Goal: Task Accomplishment & Management: Use online tool/utility

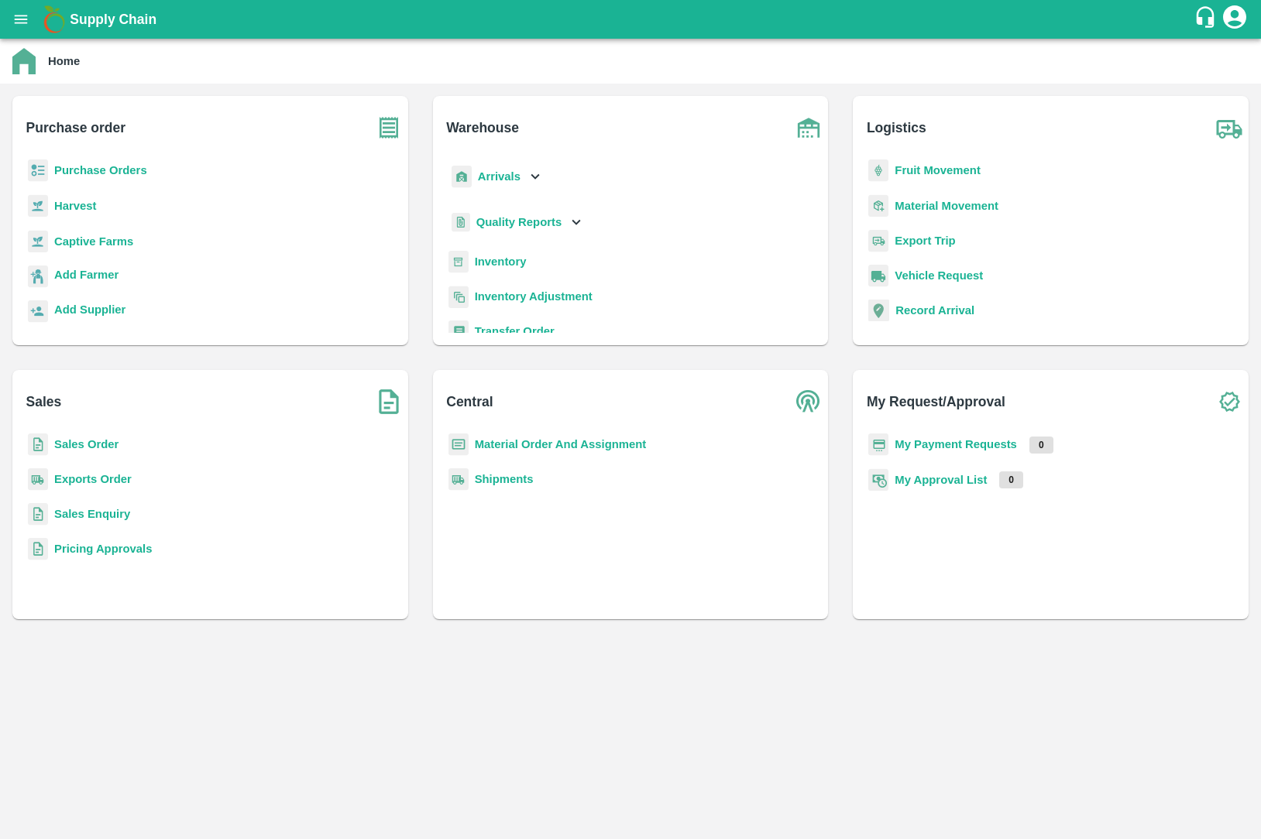
click at [73, 445] on b "Sales Order" at bounding box center [86, 444] width 64 height 12
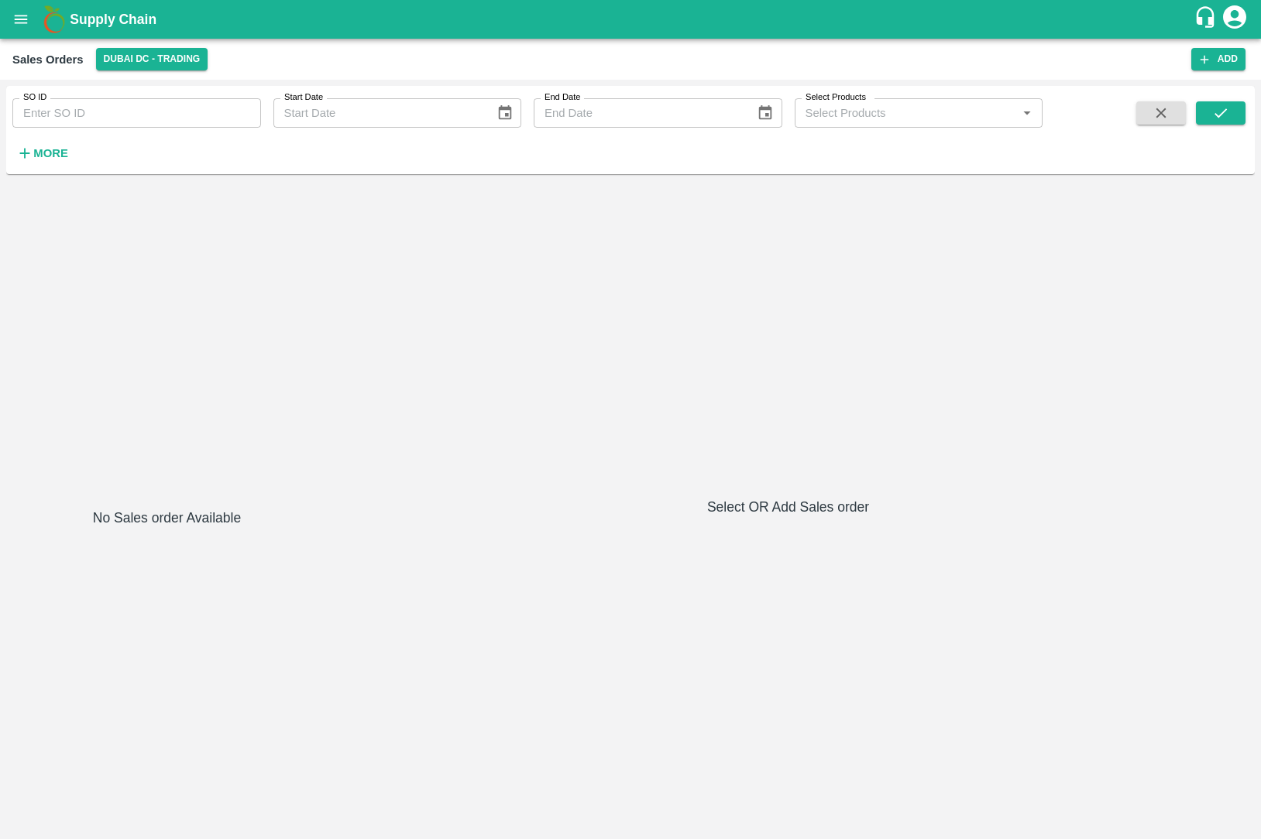
click at [121, 132] on div "SO ID SO ID Start Date Start Date End Date End Date Select Products Select Prod…" at bounding box center [521, 126] width 1042 height 81
click at [121, 127] on input "SO ID" at bounding box center [136, 112] width 249 height 29
type input "604012"
click at [1180, 121] on button "button" at bounding box center [1161, 112] width 50 height 23
click at [1220, 121] on icon "submit" at bounding box center [1220, 113] width 17 height 17
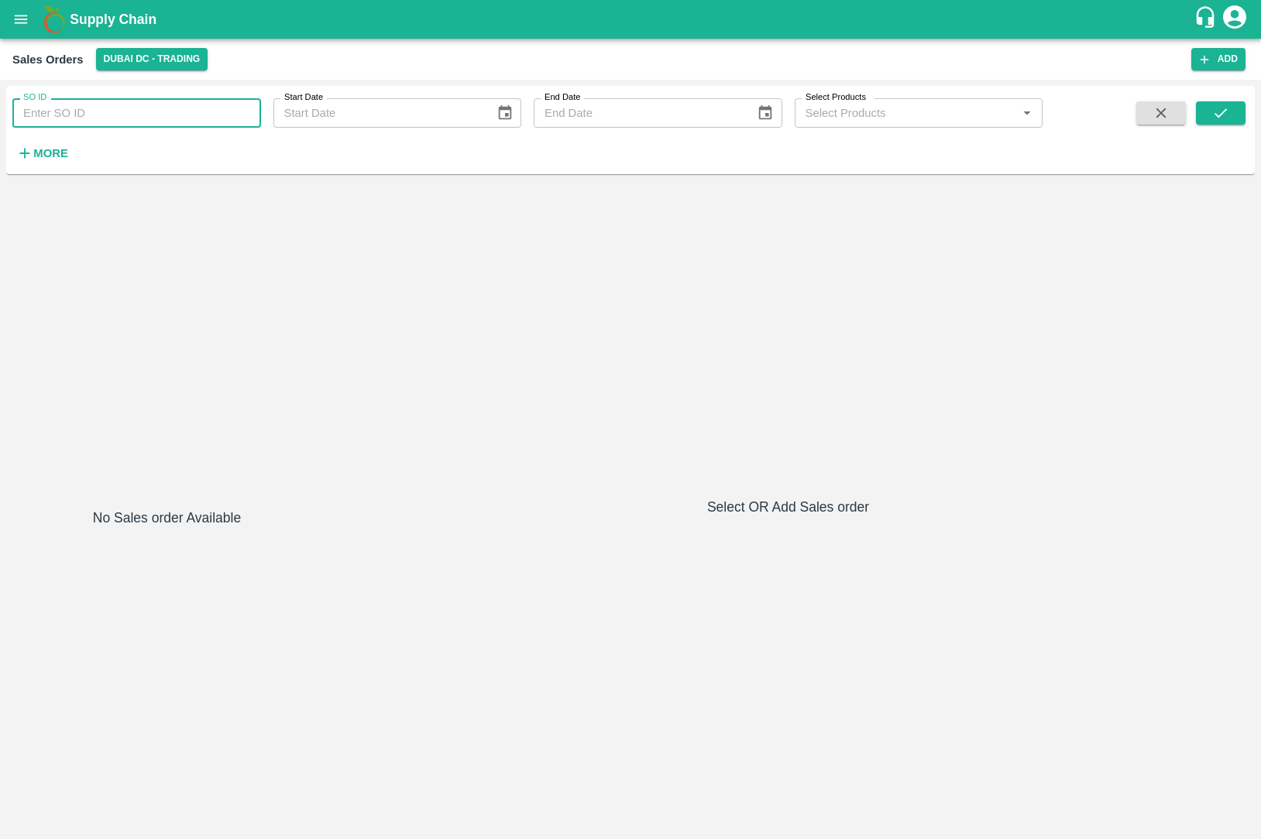
click at [213, 119] on input "SO ID" at bounding box center [136, 112] width 249 height 29
paste input "text"
type input "604012"
click at [1214, 115] on icon "submit" at bounding box center [1220, 113] width 17 height 17
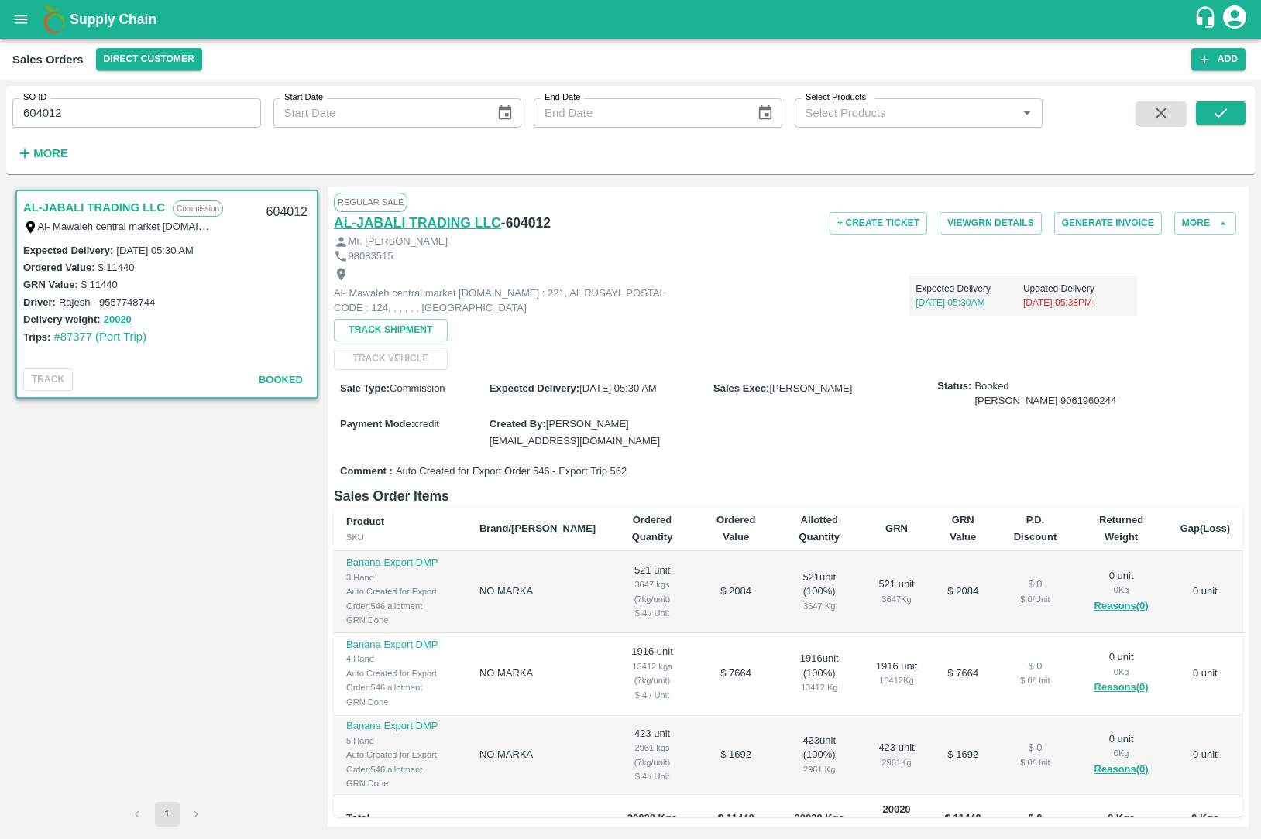
click at [452, 228] on h6 "AL-JABALI TRADING LLC" at bounding box center [417, 223] width 167 height 22
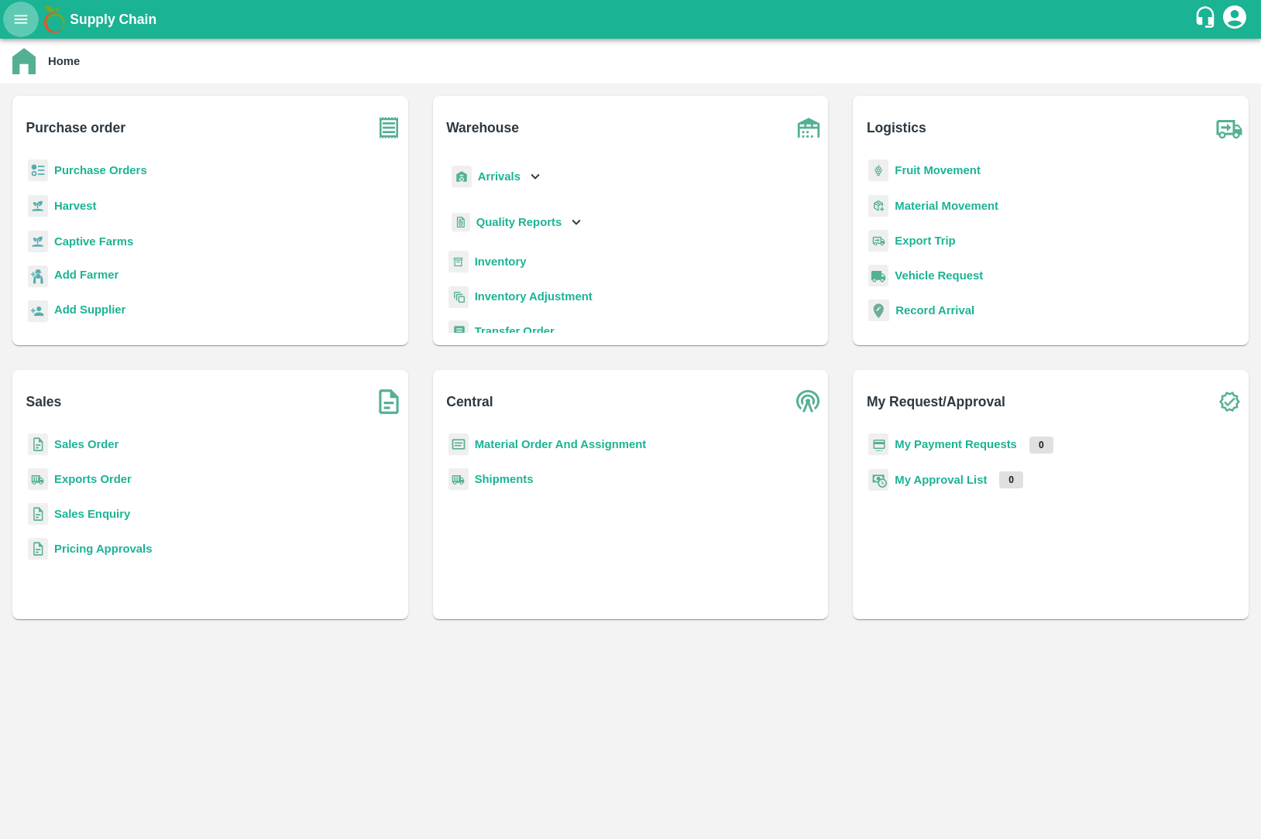
click at [409, 290] on div "Purchase order Purchase Orders Harvest Captive Farms Add Farmer Add Supplier" at bounding box center [210, 221] width 421 height 274
click at [98, 444] on b "Sales Order" at bounding box center [86, 444] width 64 height 12
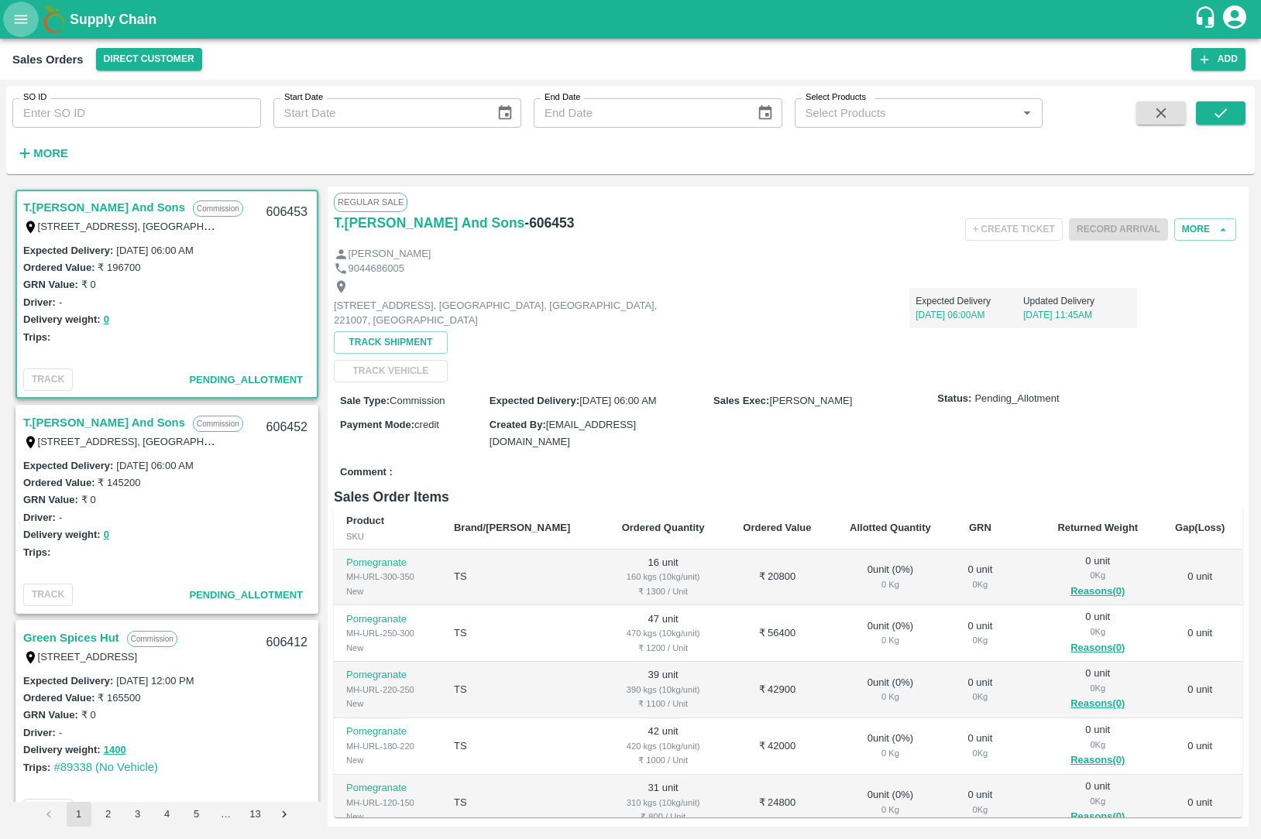
click at [14, 23] on icon "open drawer" at bounding box center [20, 19] width 17 height 17
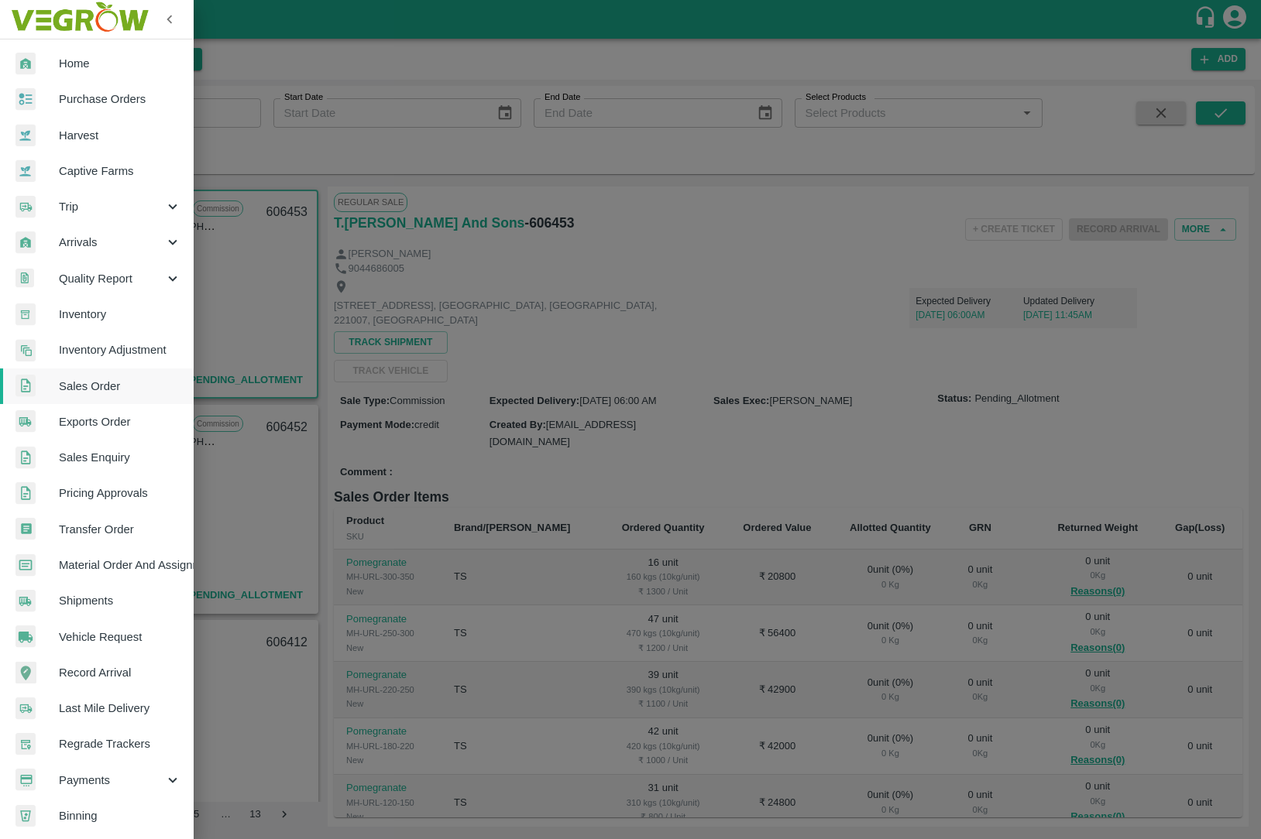
click at [72, 65] on span "Home" at bounding box center [120, 63] width 122 height 17
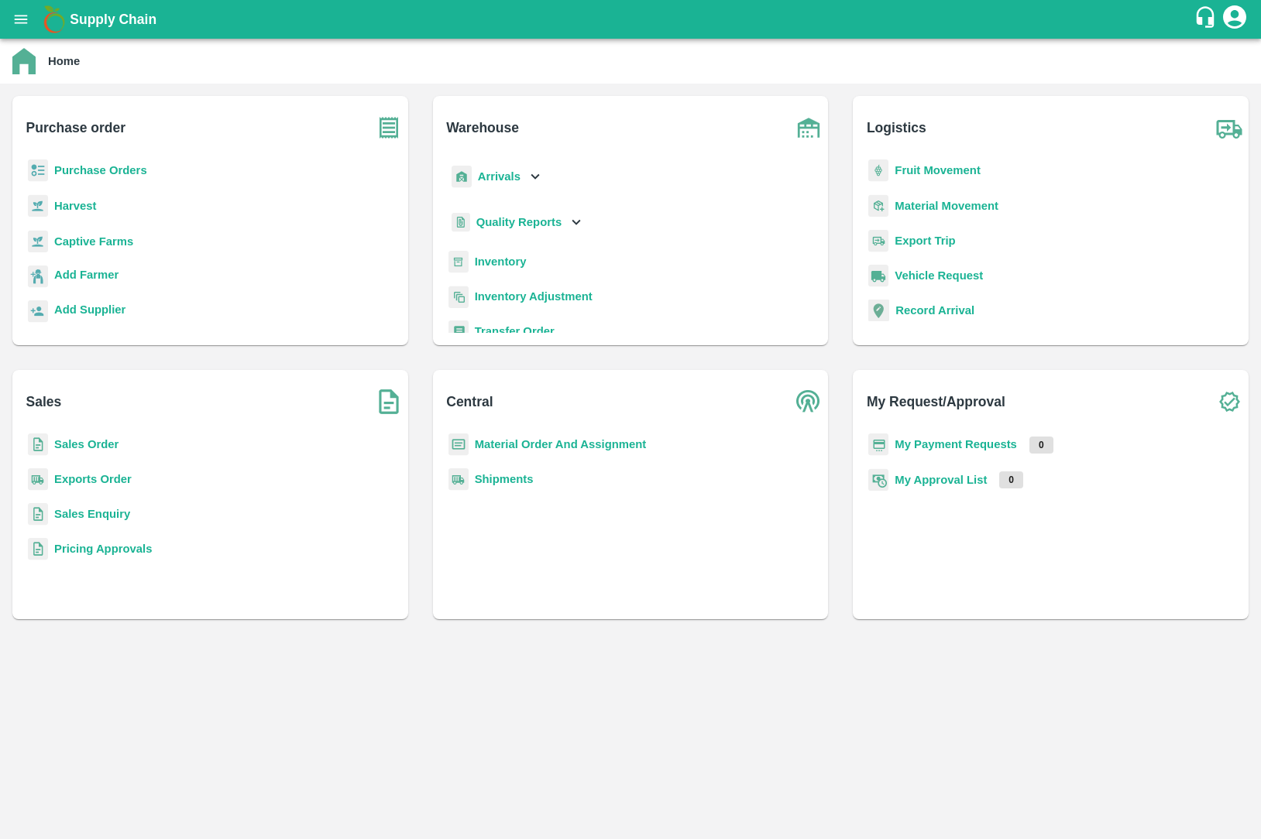
click at [106, 174] on b "Purchase Orders" at bounding box center [100, 170] width 93 height 12
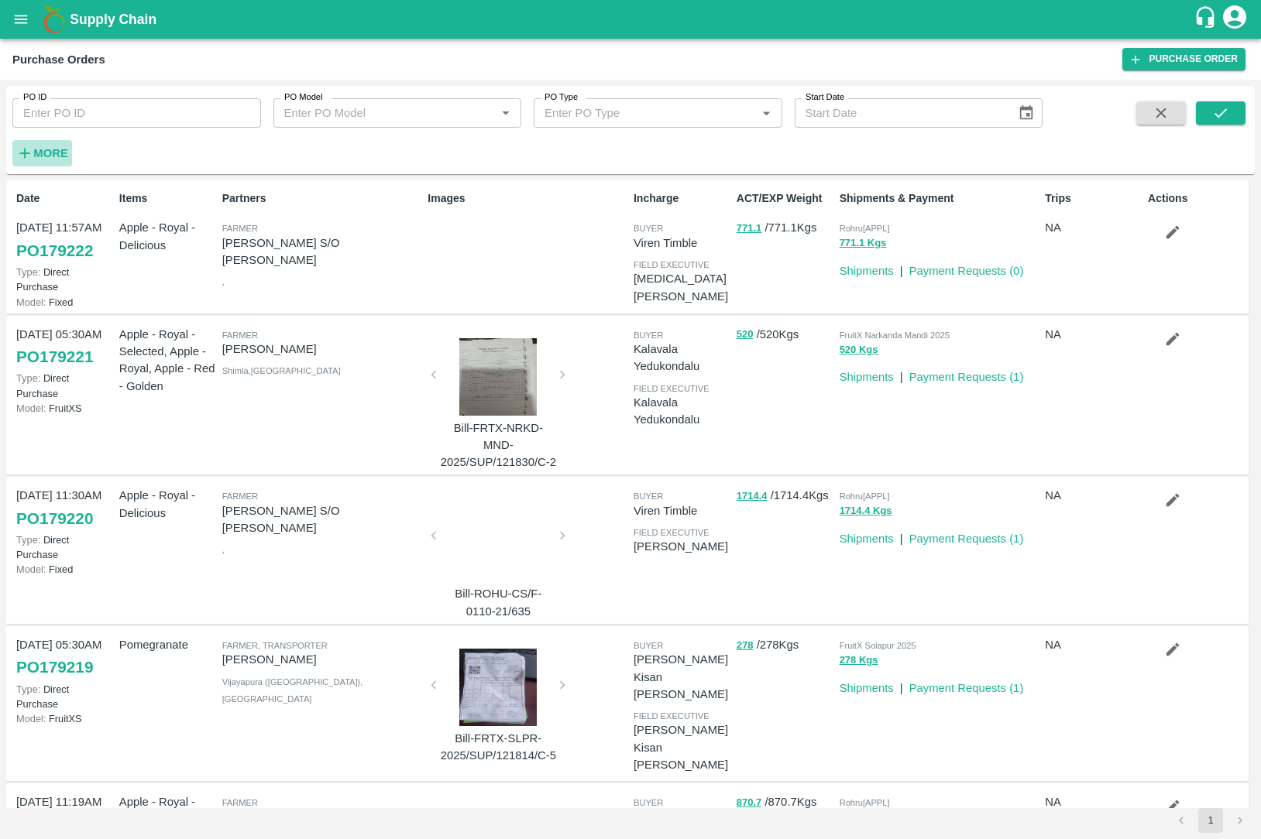
click at [23, 151] on icon "button" at bounding box center [24, 153] width 17 height 17
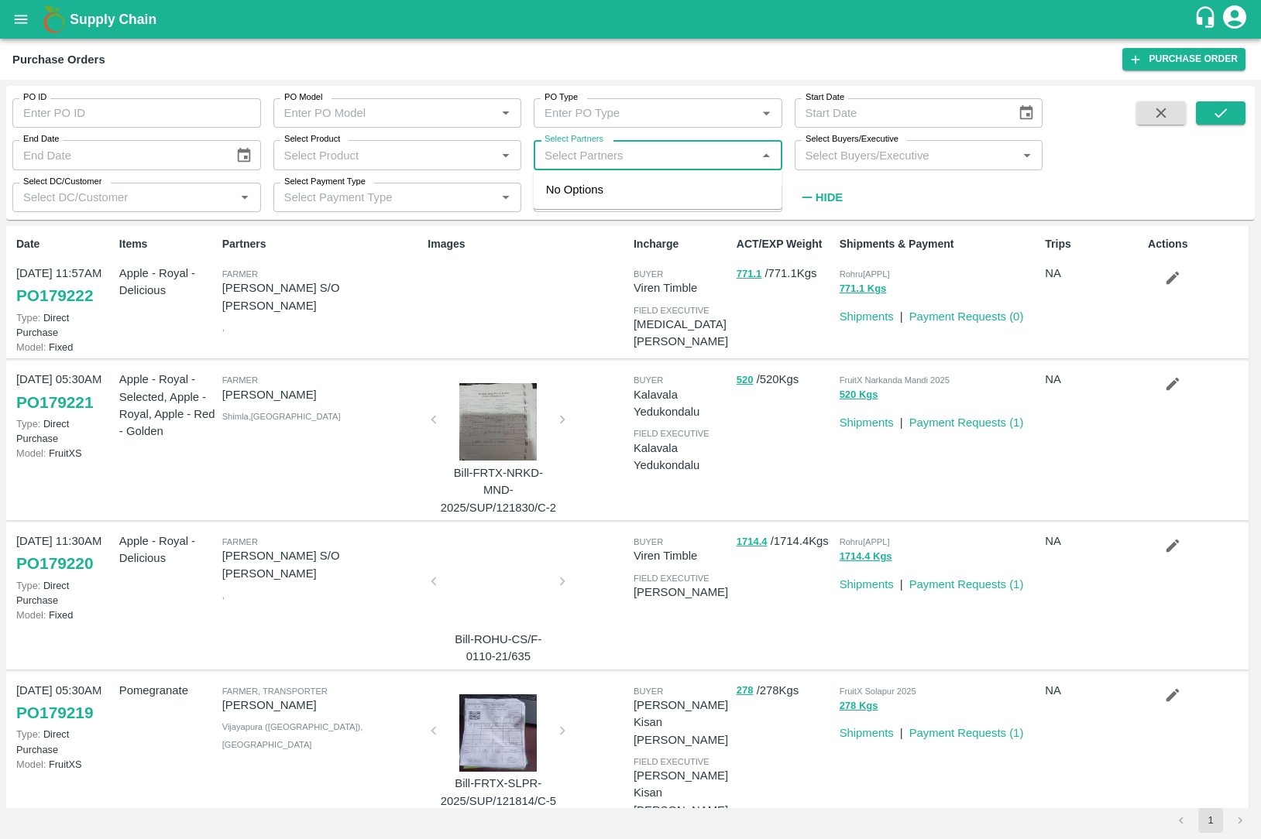
click at [596, 162] on input "Select Partners" at bounding box center [645, 155] width 214 height 20
type input "seesaw"
click at [580, 198] on input "checkbox" at bounding box center [567, 206] width 31 height 31
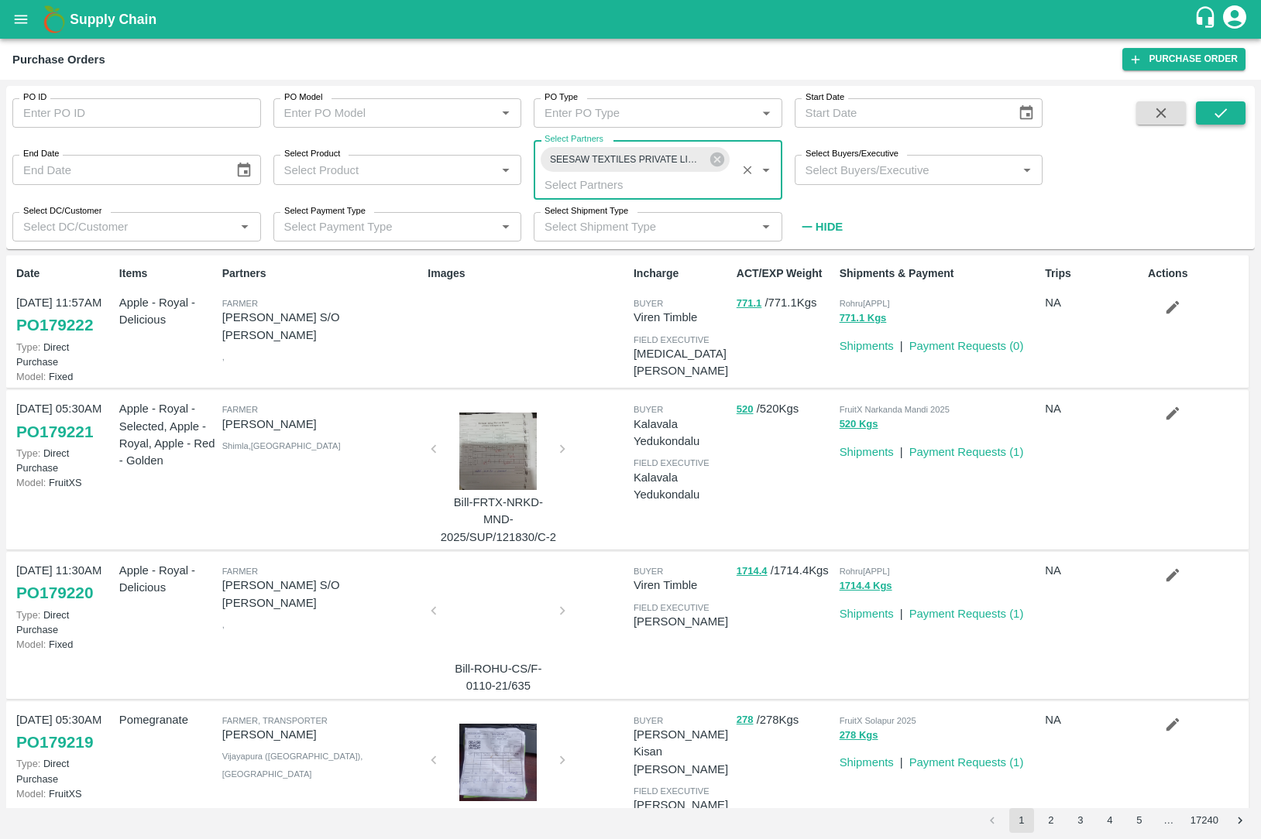
click at [1219, 108] on icon "submit" at bounding box center [1220, 113] width 17 height 17
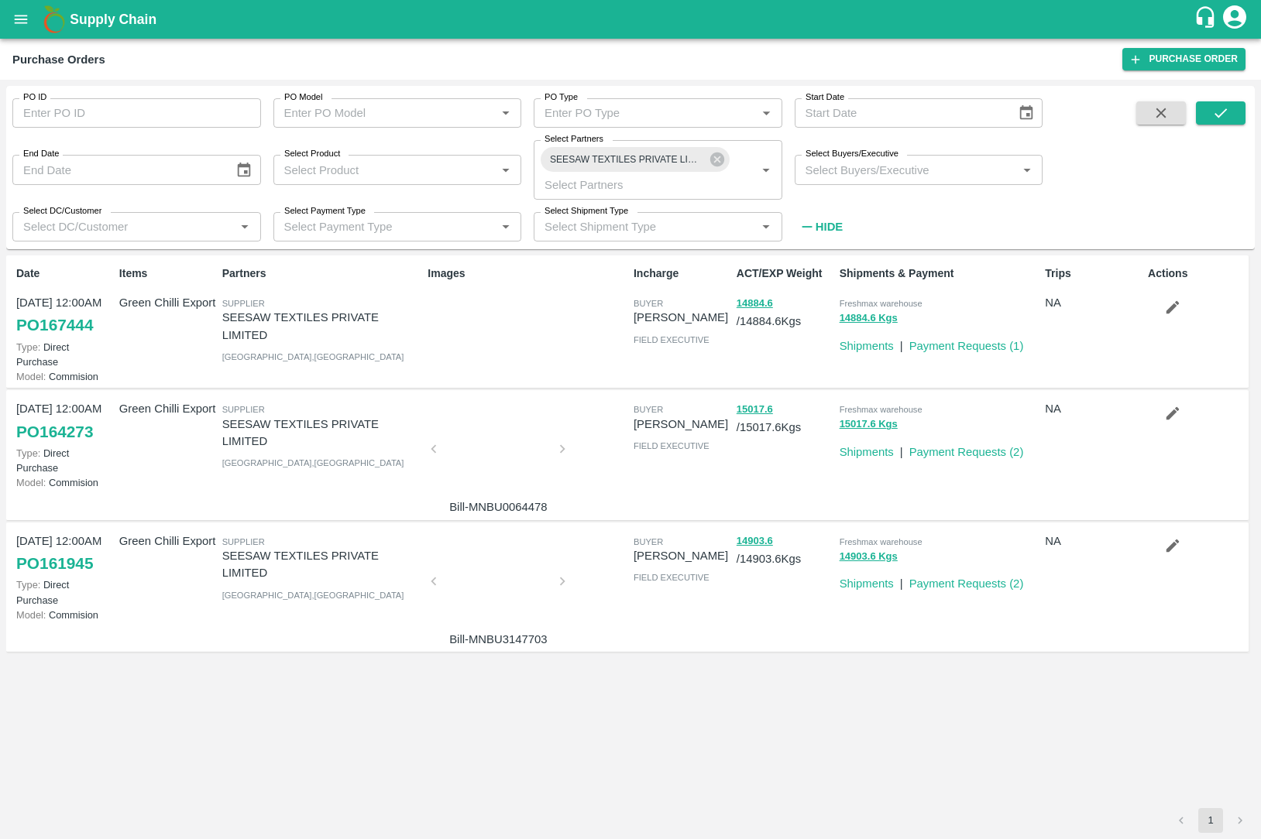
click at [53, 324] on link "PO 167444" at bounding box center [54, 325] width 77 height 28
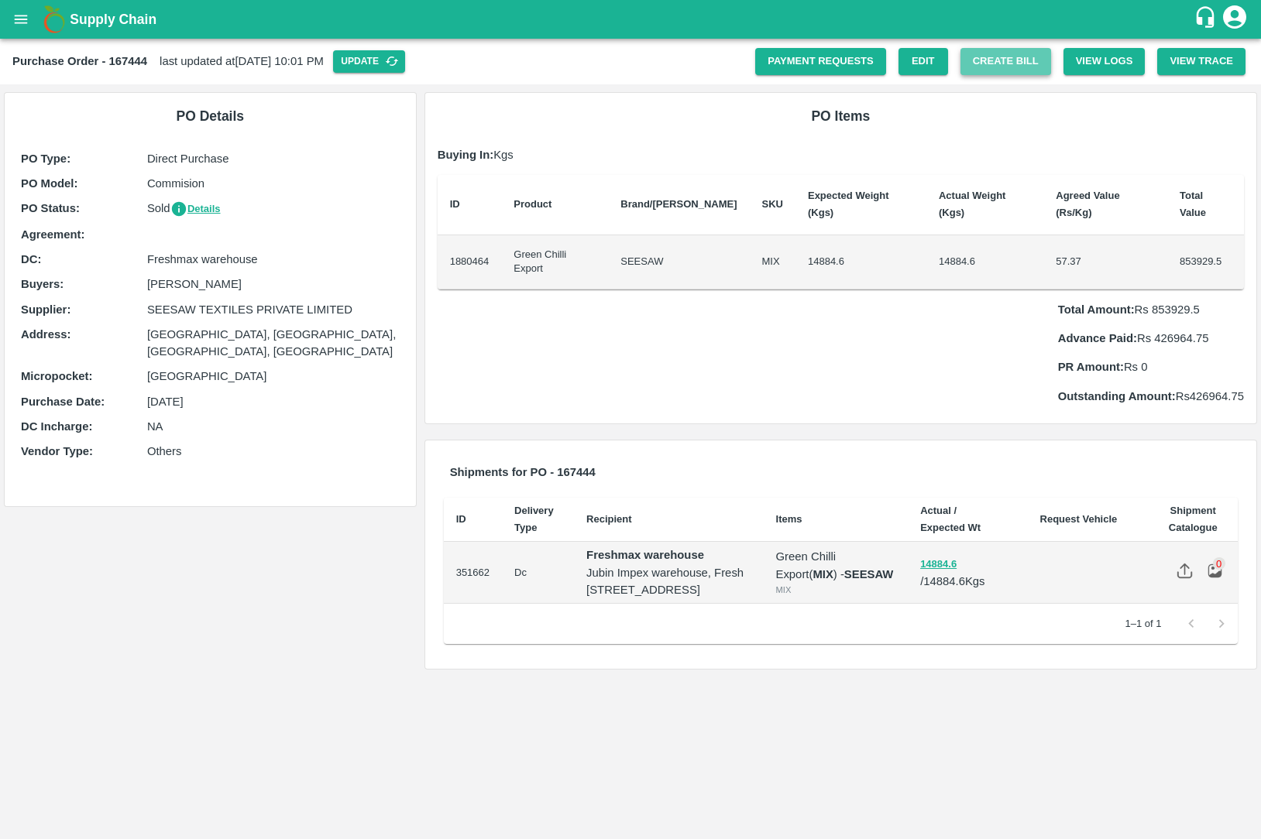
click at [1008, 64] on button "Create Bill" at bounding box center [1005, 61] width 91 height 27
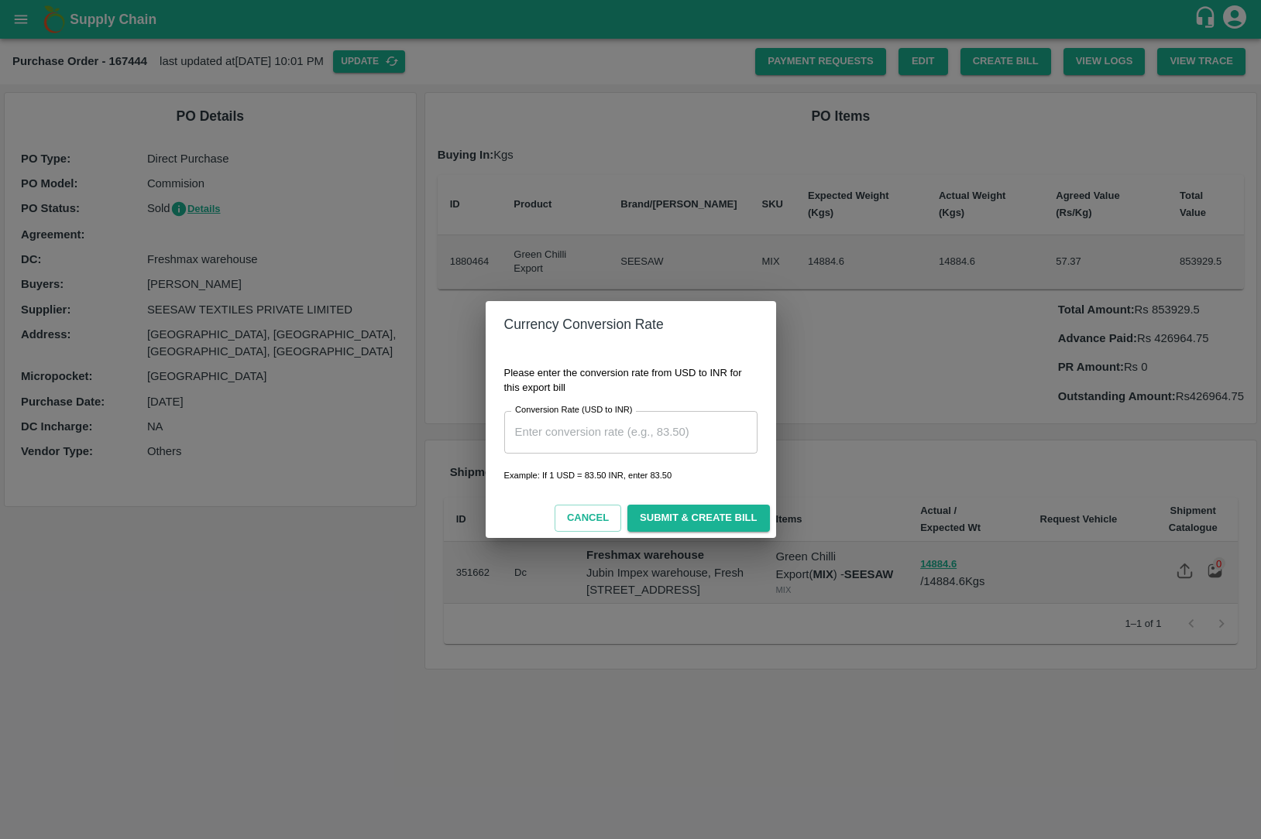
click at [574, 545] on div "Currency Conversion Rate Please enter the conversion rate from USD to INR for t…" at bounding box center [630, 419] width 1261 height 839
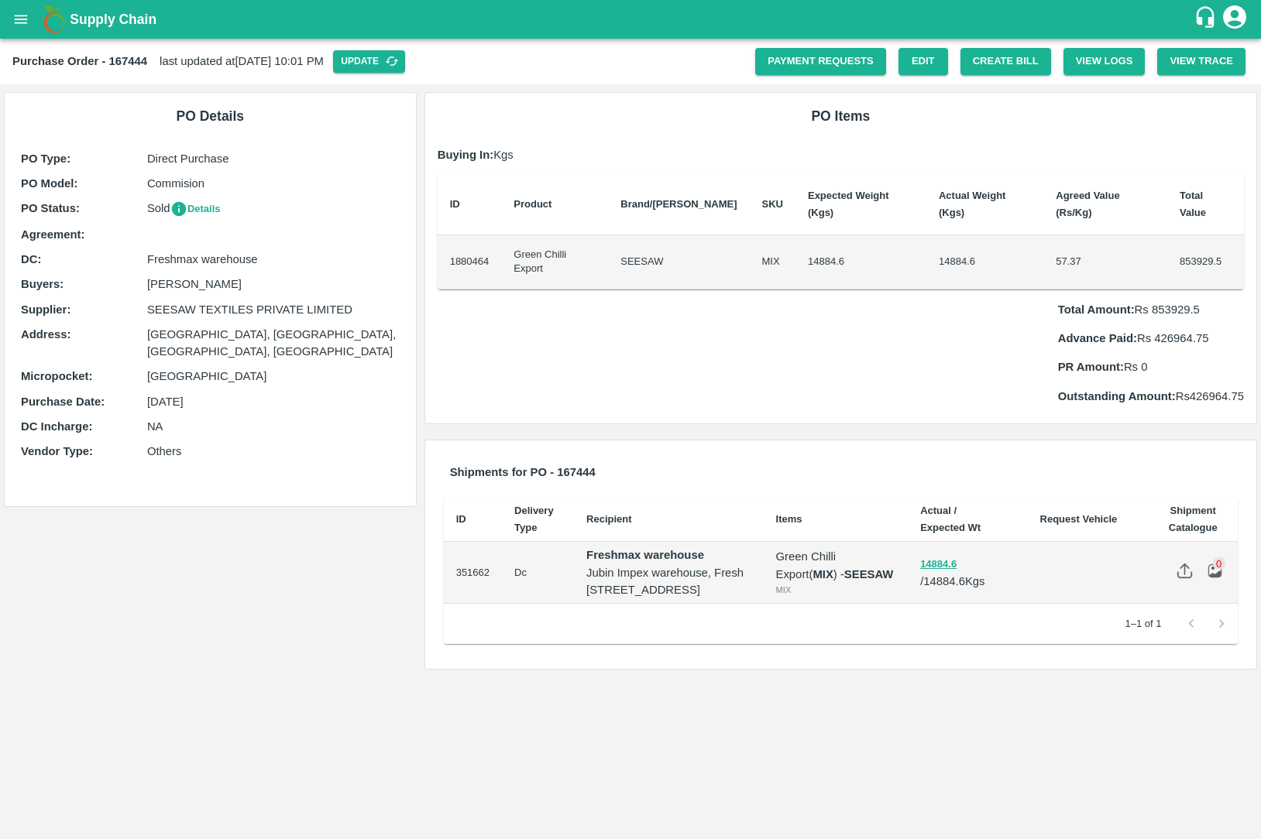
click at [196, 215] on button "Details" at bounding box center [195, 210] width 50 height 18
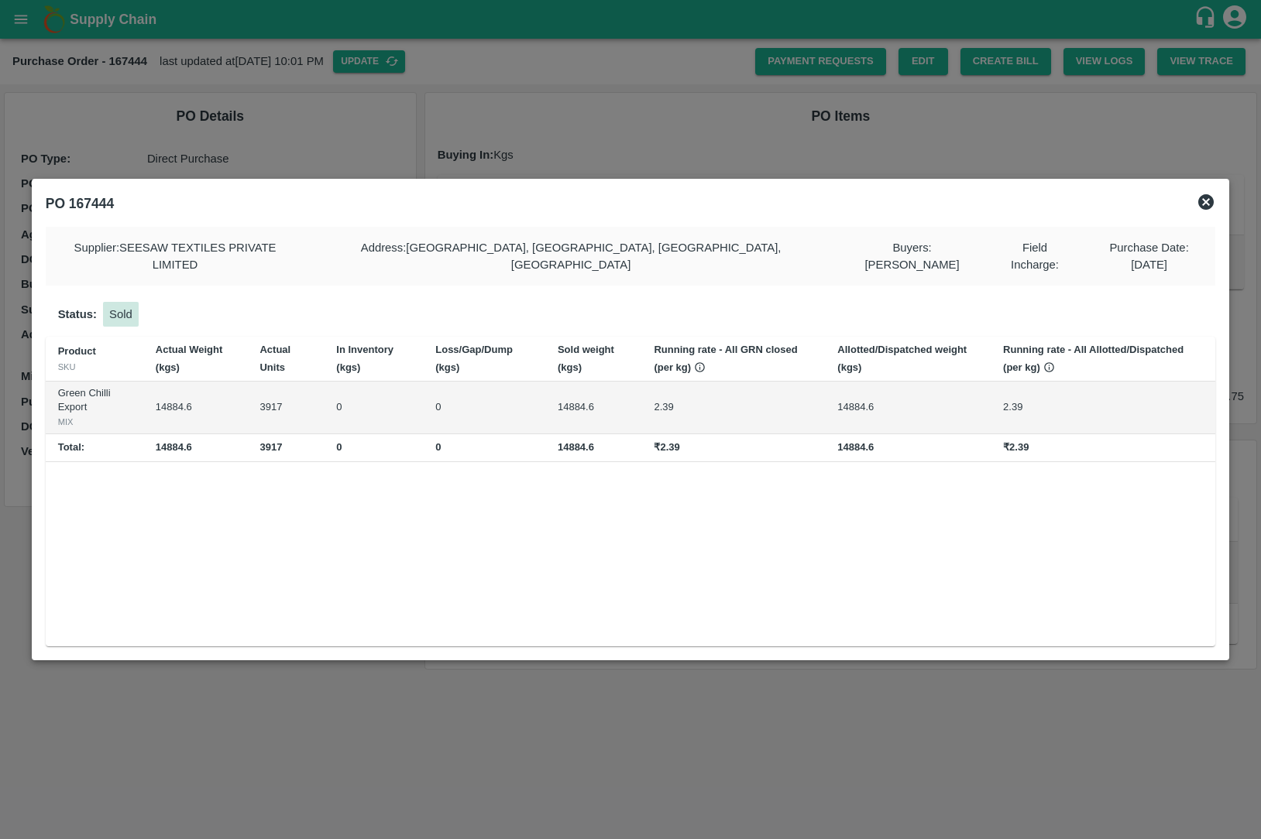
click at [1197, 211] on icon at bounding box center [1206, 202] width 19 height 19
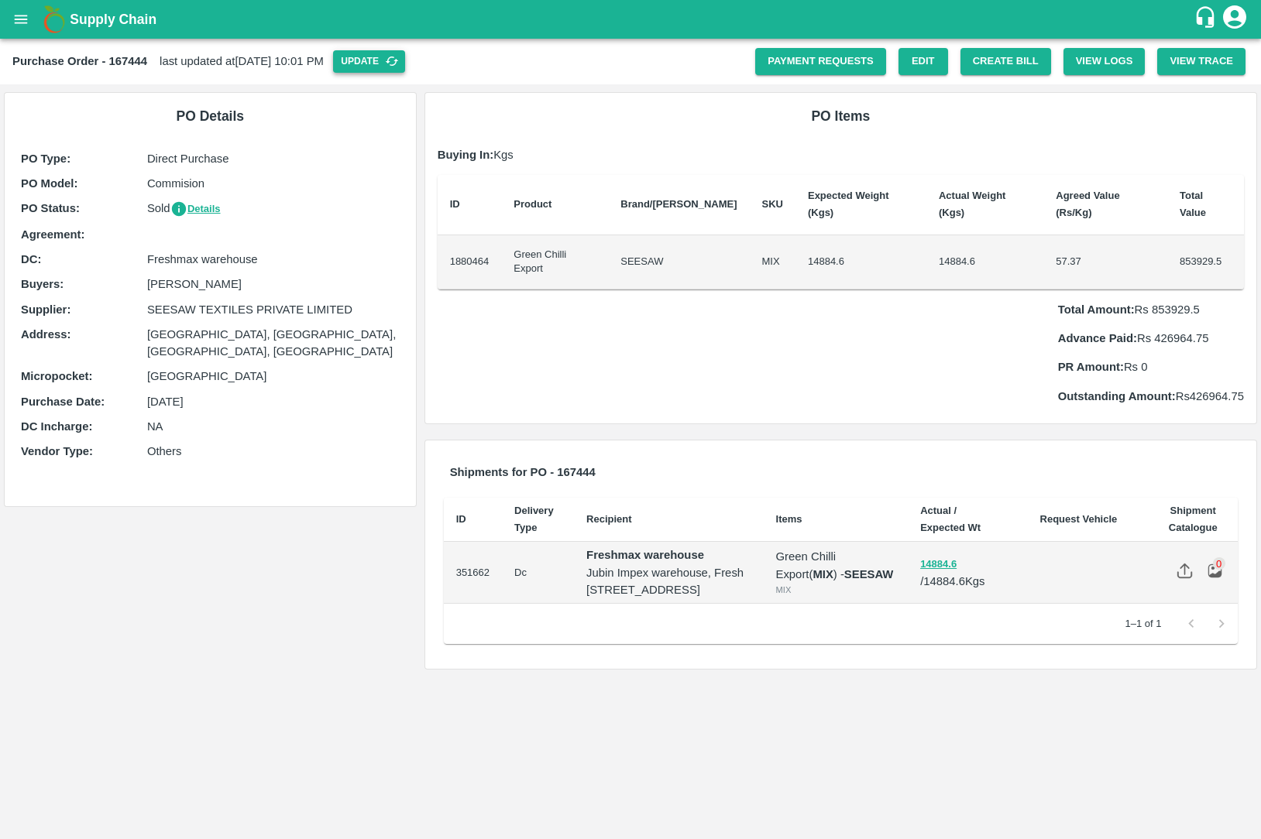
click at [399, 61] on icon "button" at bounding box center [392, 61] width 13 height 9
click at [399, 64] on icon "button" at bounding box center [392, 61] width 14 height 14
click at [219, 205] on button "Details" at bounding box center [195, 210] width 50 height 18
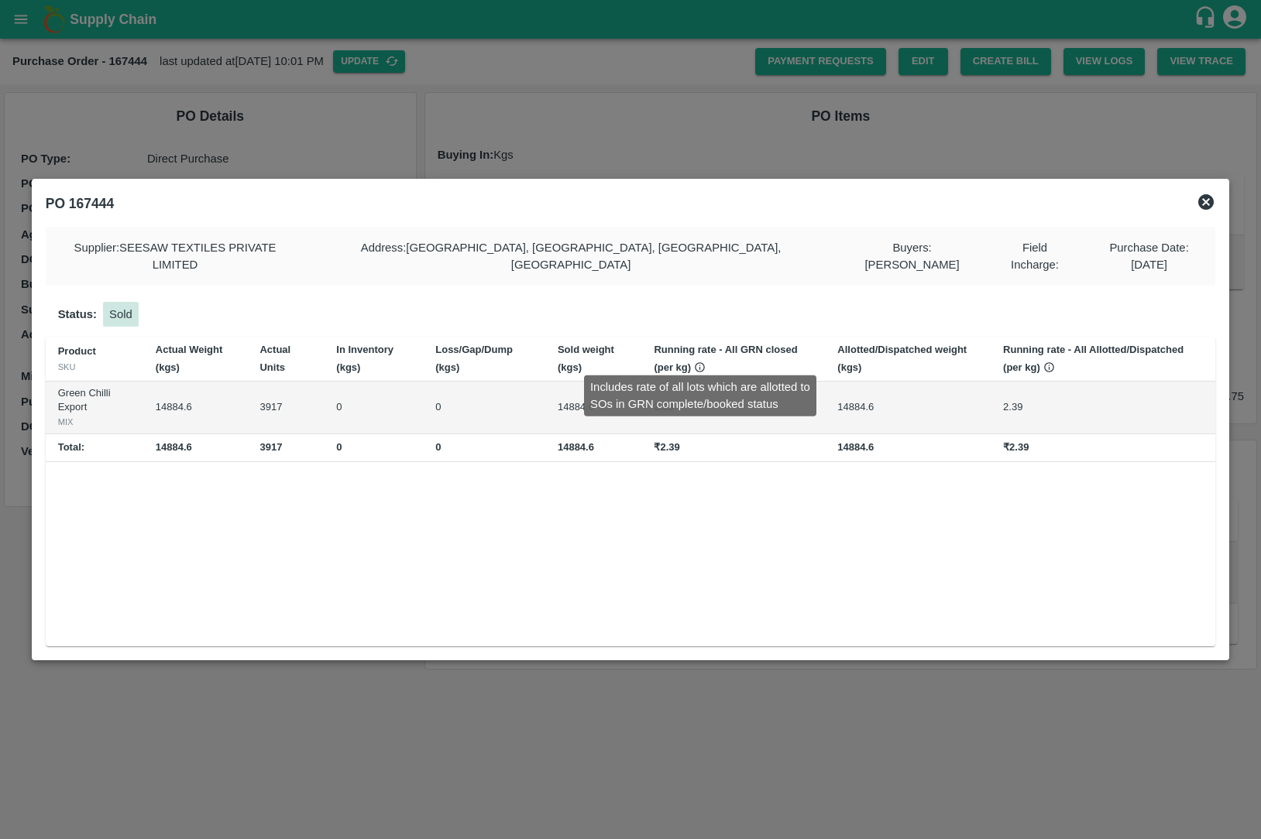
click at [699, 362] on icon at bounding box center [700, 367] width 10 height 10
click at [741, 685] on div at bounding box center [630, 419] width 1261 height 839
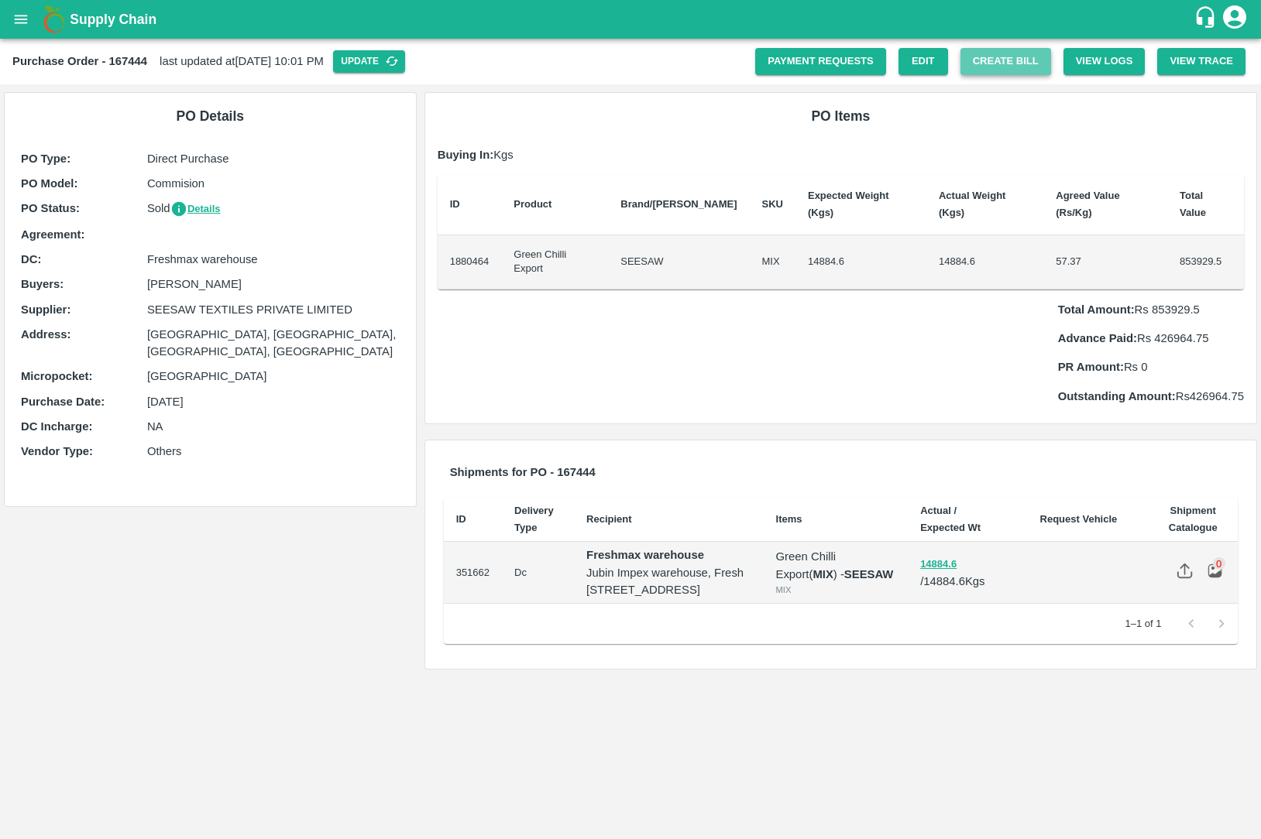
click at [970, 57] on button "Create Bill" at bounding box center [1005, 61] width 91 height 27
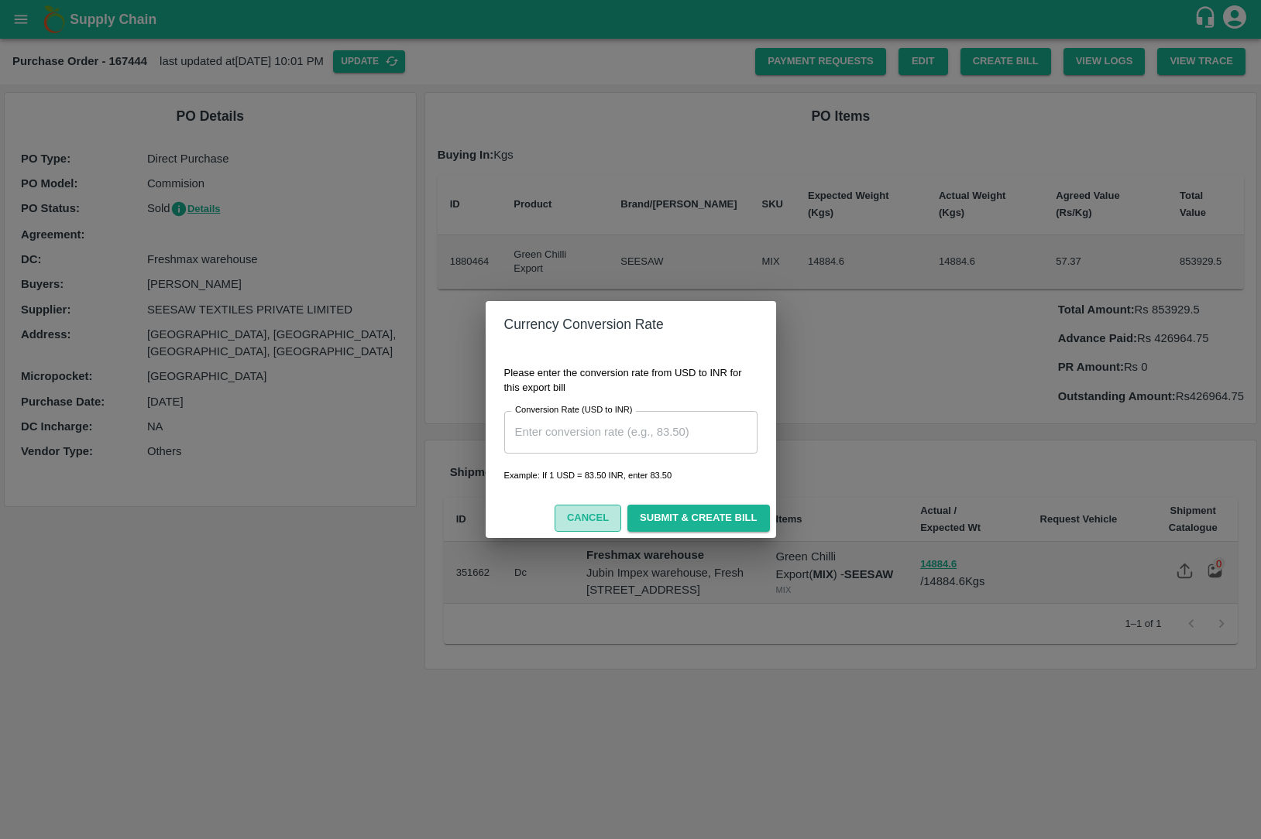
click at [571, 519] on button "Cancel" at bounding box center [587, 518] width 67 height 27
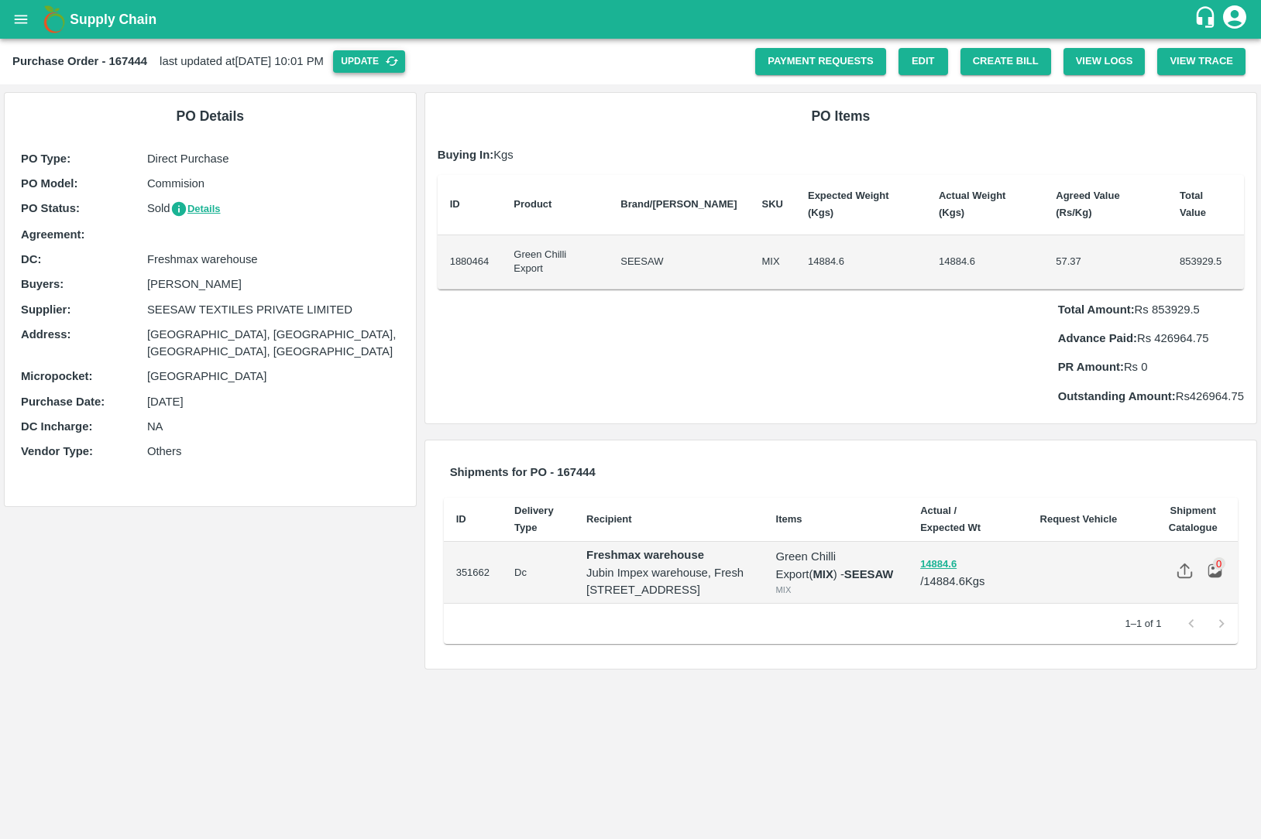
click at [405, 55] on button "Update" at bounding box center [369, 61] width 72 height 22
